Goal: Navigation & Orientation: Find specific page/section

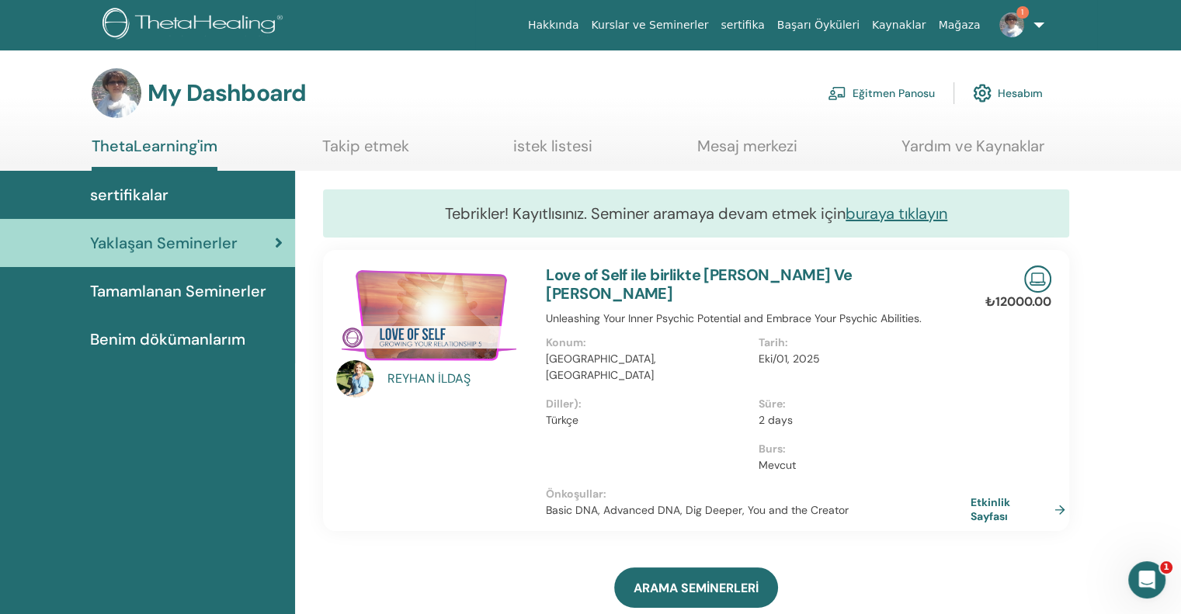
scroll to position [273, 0]
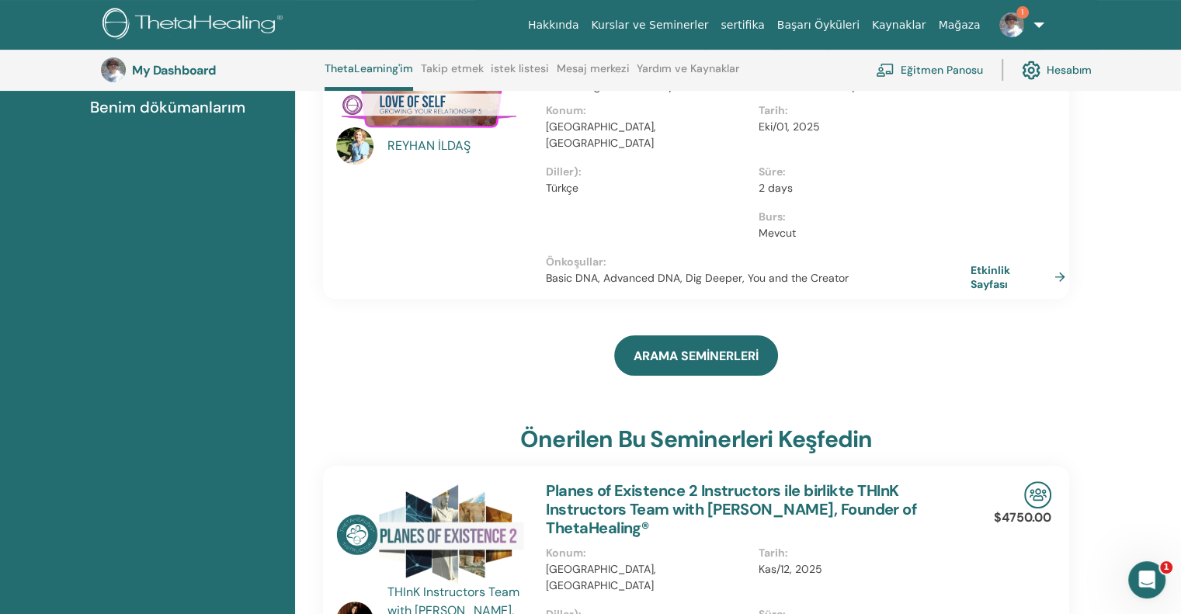
click at [1035, 23] on link "1" at bounding box center [1019, 25] width 64 height 50
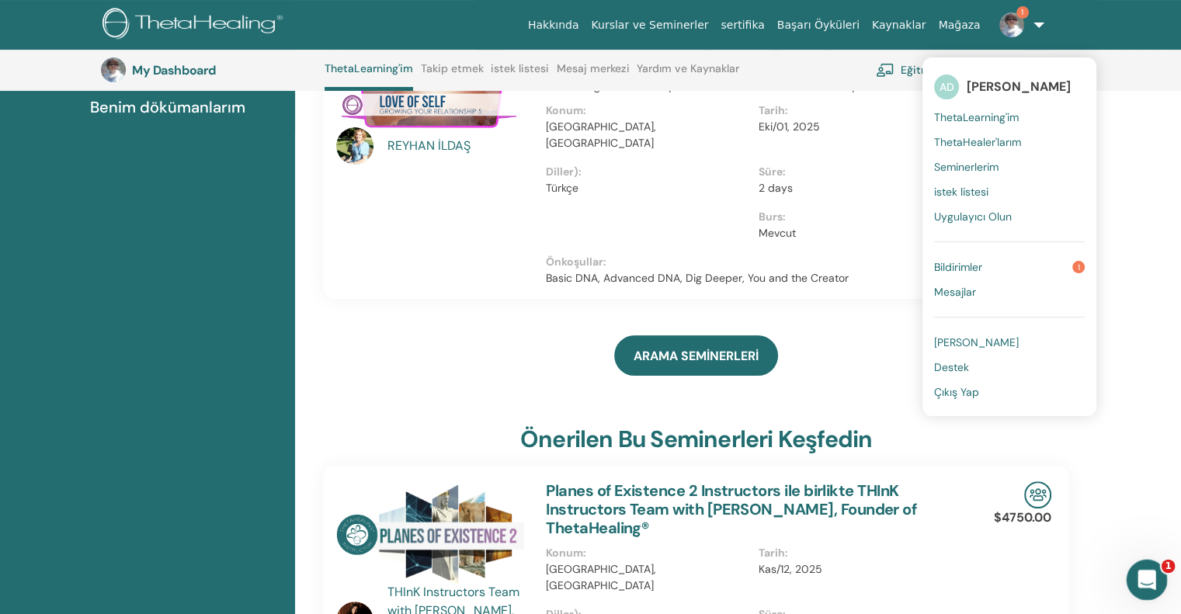
click at [1150, 570] on icon "Intercom Messenger uygulamasını aç" at bounding box center [1145, 578] width 26 height 26
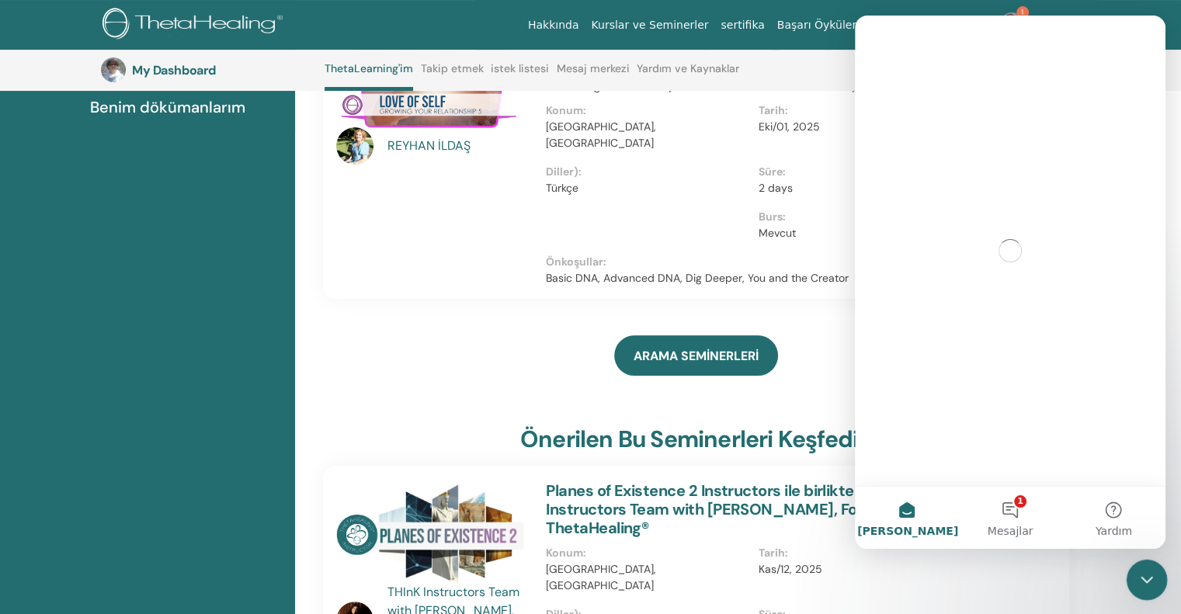
scroll to position [0, 0]
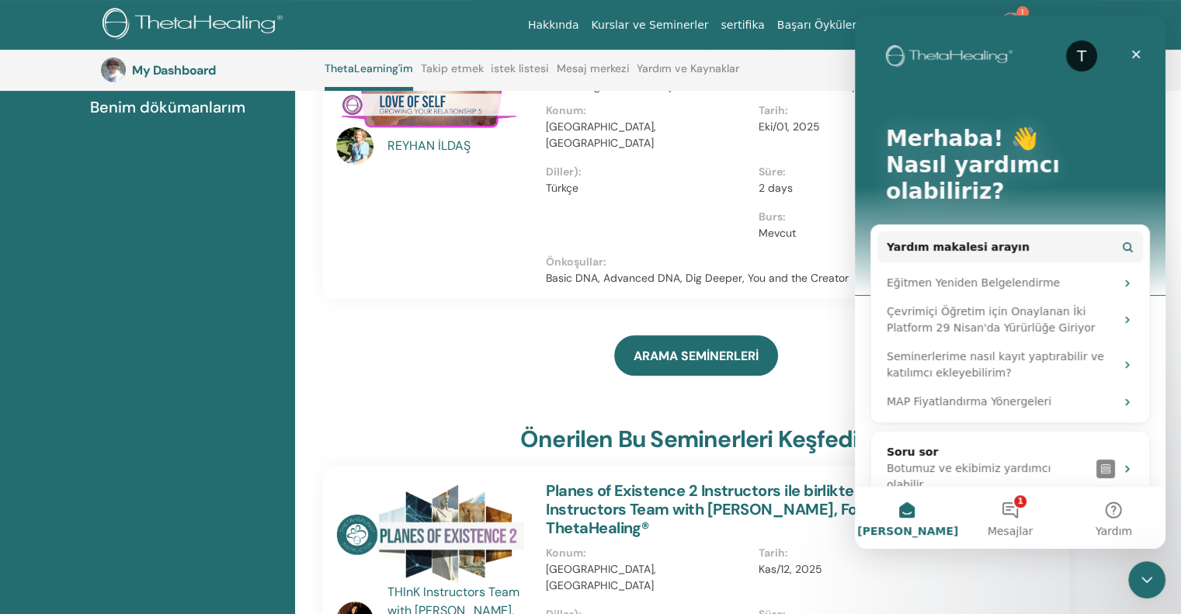
click at [336, 332] on div "ARAMA SEMİNERLERİ" at bounding box center [696, 356] width 746 height 78
click at [1136, 571] on icon "Intercom Messenger uygulamasını kapat" at bounding box center [1144, 577] width 19 height 19
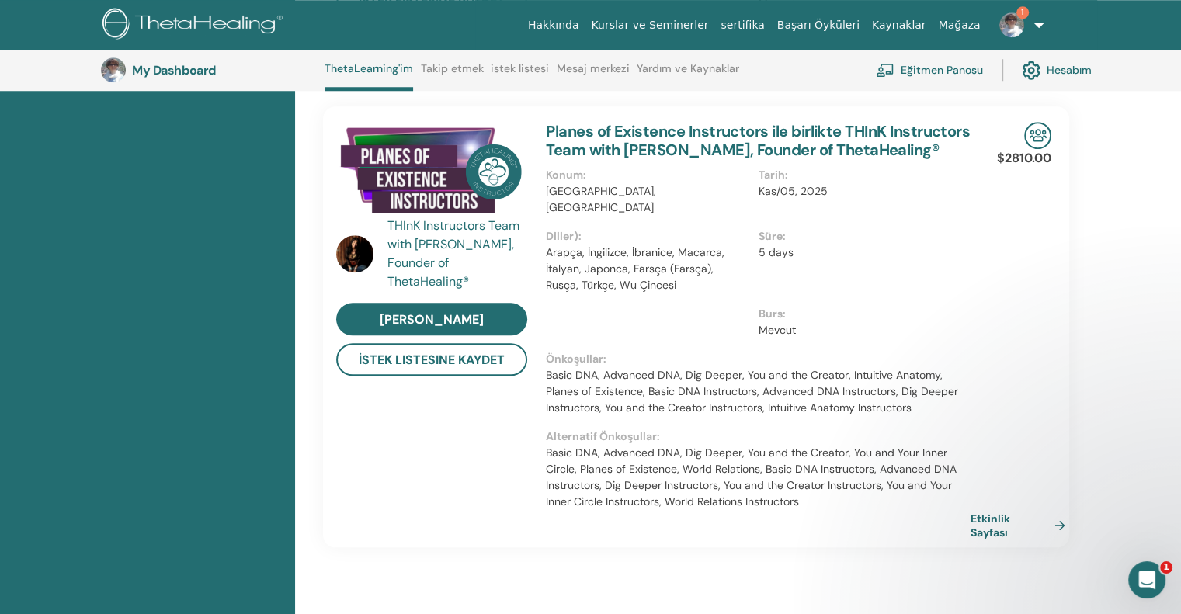
scroll to position [1282, 0]
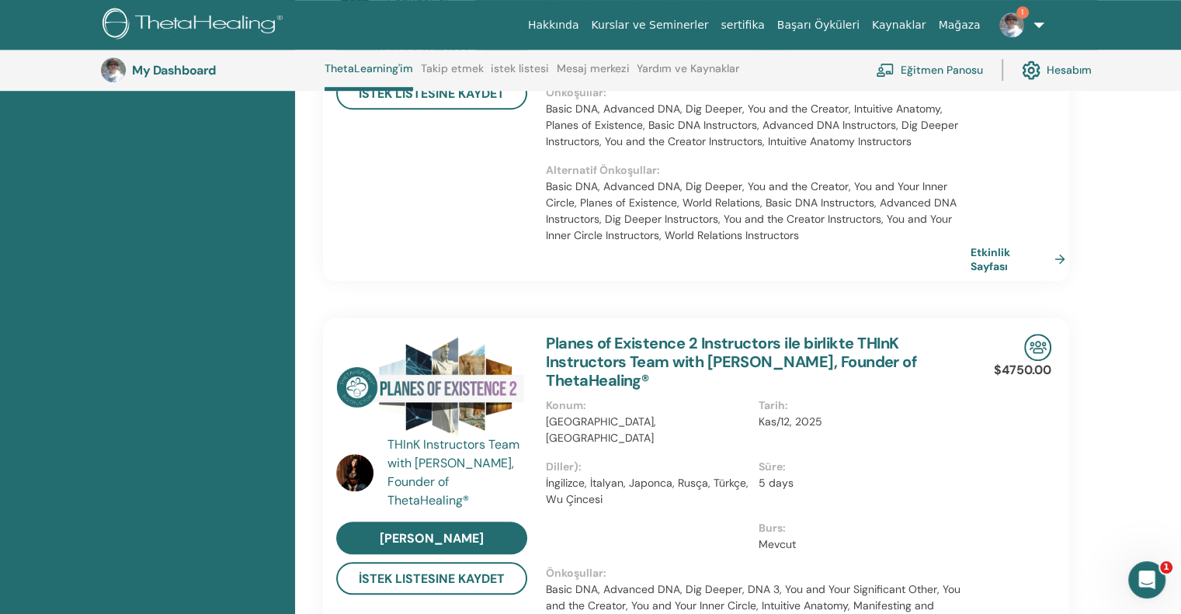
scroll to position [1127, 0]
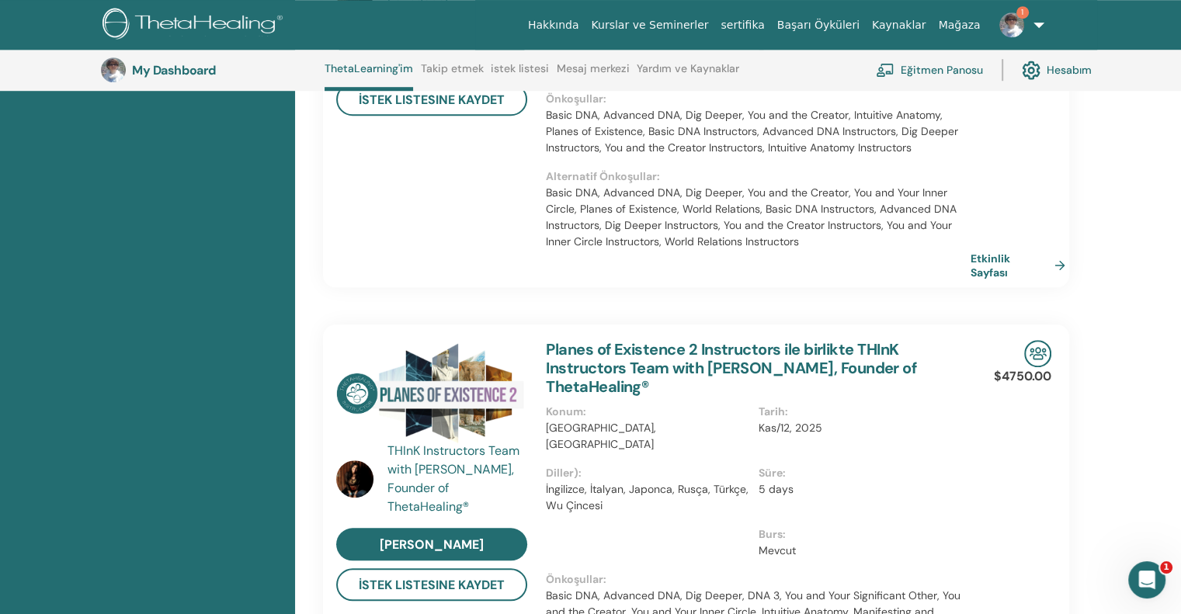
click at [585, 26] on link "Hakkında" at bounding box center [554, 25] width 64 height 29
